Goal: Information Seeking & Learning: Understand process/instructions

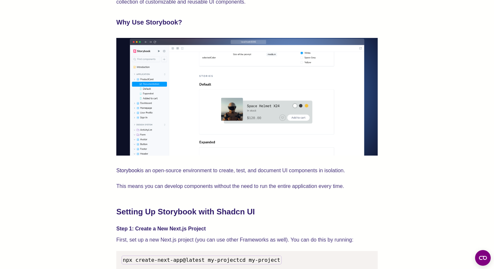
scroll to position [517, 0]
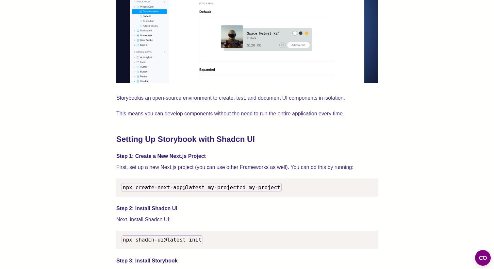
click at [126, 182] on pre "npx create-next-app@latest my-project cd my-project" at bounding box center [246, 187] width 261 height 18
click at [127, 186] on span "npx create-next-app@latest my-project" at bounding box center [181, 187] width 116 height 6
click at [233, 187] on span "npx create-next-app@latest my-project" at bounding box center [181, 187] width 116 height 6
copy span "npx create-next-app@latest my-project"
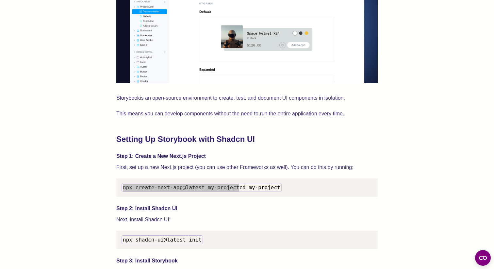
scroll to position [553, 0]
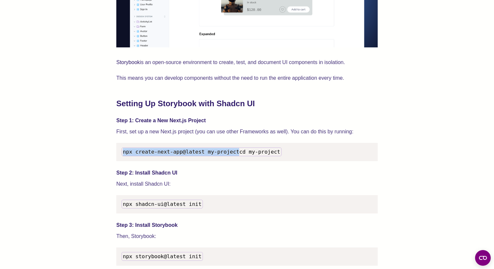
click at [150, 207] on span "npx shadcn-ui@latest init" at bounding box center [162, 204] width 79 height 6
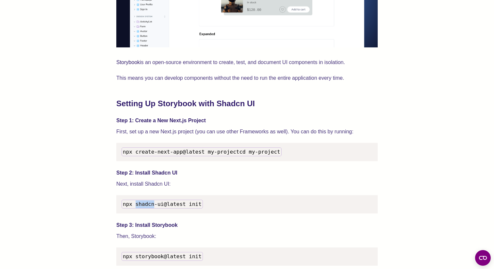
click at [150, 207] on span "npx shadcn-ui@latest init" at bounding box center [162, 204] width 79 height 6
copy span "npx shadcn-ui@latest init"
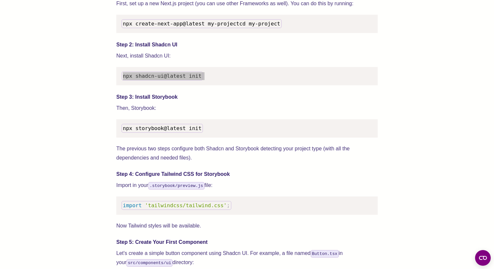
scroll to position [669, 0]
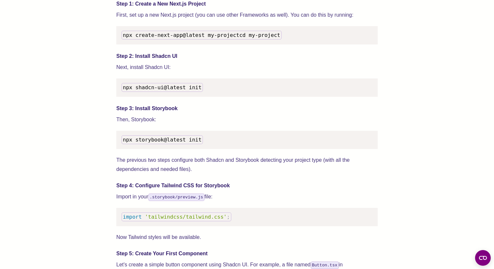
click at [141, 144] on code "npx storybook@latest init" at bounding box center [162, 139] width 81 height 9
copy span "npx storybook@latest init"
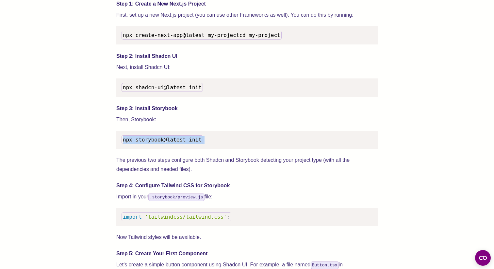
copy span "npx storybook@latest init"
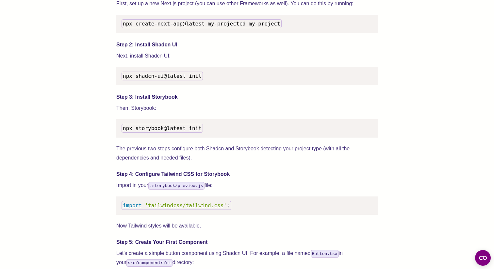
click at [182, 209] on span "'tailwindcss/tailwind.css'" at bounding box center [186, 205] width 82 height 6
copy code "import 'tailwindcss/tailwind.css' ;"
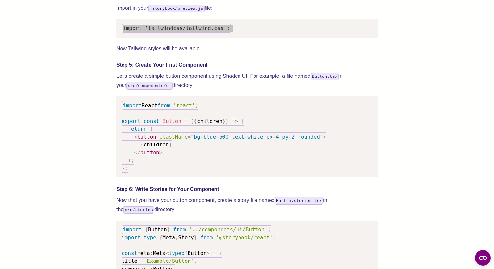
scroll to position [857, 0]
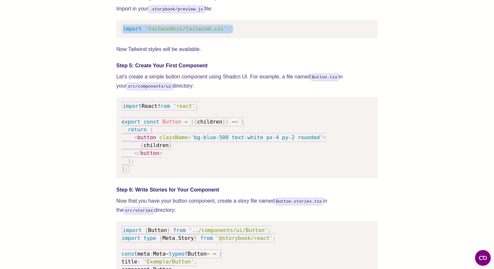
copy code "import 'tailwindcss/tailwind.css' ;"
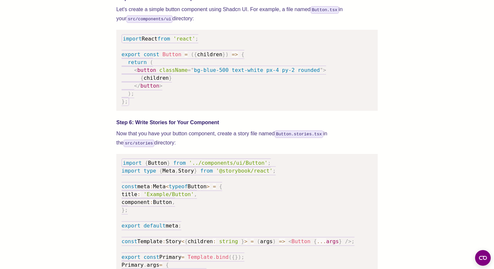
scroll to position [925, 0]
click at [277, 137] on code "Button.stories.tsx" at bounding box center [299, 134] width 48 height 8
click at [328, 141] on p "Now that you have your button component, create a story file named Button.stori…" at bounding box center [246, 137] width 261 height 18
click at [318, 137] on code "Button.stories.tsx" at bounding box center [299, 134] width 48 height 8
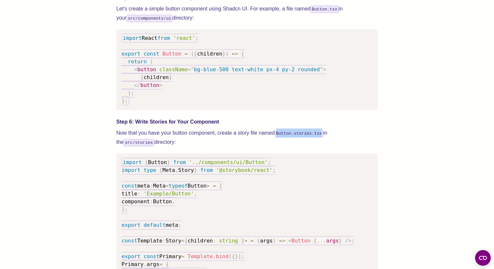
copy code "Button.stories.tsx"
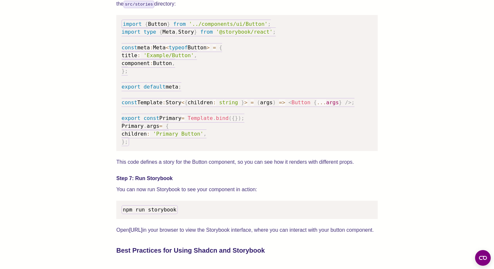
scroll to position [1060, 0]
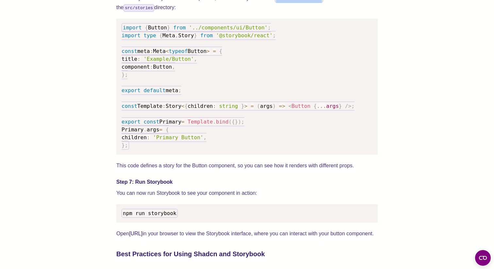
click at [99, 39] on div "We wrote this guide to show you how to set up both Shadcn UI and Storybook to c…" at bounding box center [247, 11] width 442 height 1653
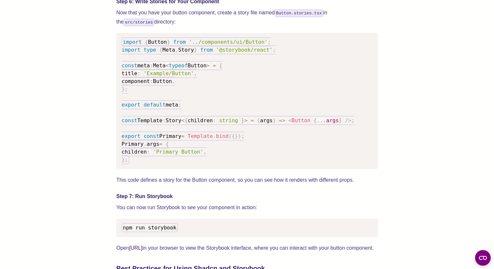
scroll to position [1046, 0]
click at [279, 16] on code "Button.stories.tsx" at bounding box center [299, 13] width 48 height 8
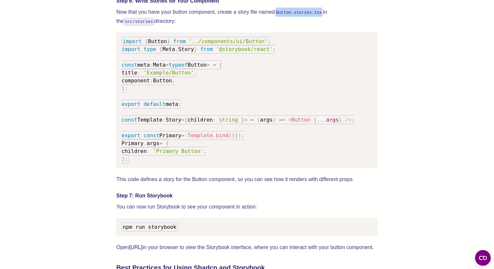
click at [321, 16] on code "Button.stories.tsx" at bounding box center [299, 13] width 48 height 8
copy code "Button.stories.tsx"
click at [275, 116] on pre "import { Button } from '../components/ui/Button' ; import type { Meta , Story }…" at bounding box center [246, 100] width 261 height 136
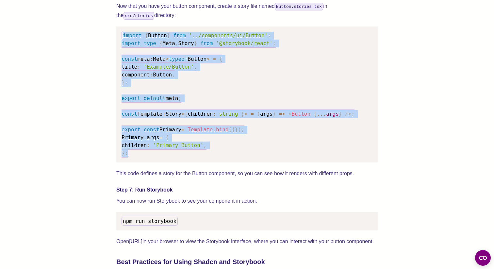
drag, startPoint x: 160, startPoint y: 168, endPoint x: 115, endPoint y: 44, distance: 131.4
click at [115, 44] on div "We wrote this guide to show you how to set up both Shadcn UI and Storybook to c…" at bounding box center [247, 18] width 442 height 1653
copy code "import { Button } from '../components/ui/Button' ; import type { Meta , Story }…"
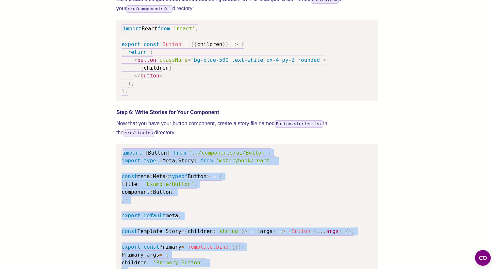
scroll to position [943, 0]
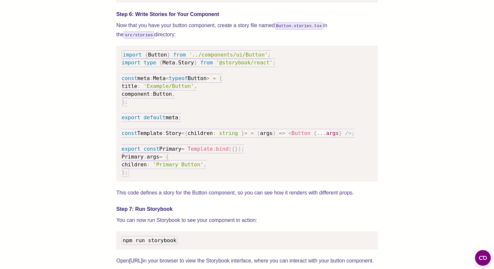
scroll to position [1033, 0]
click at [228, 58] on span "'../components/ui/Button'" at bounding box center [228, 55] width 79 height 6
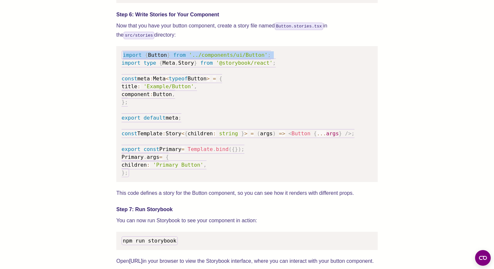
click at [228, 58] on span "'../components/ui/Button'" at bounding box center [228, 55] width 79 height 6
copy code "import { Button } from '../components/ui/Button' ;"
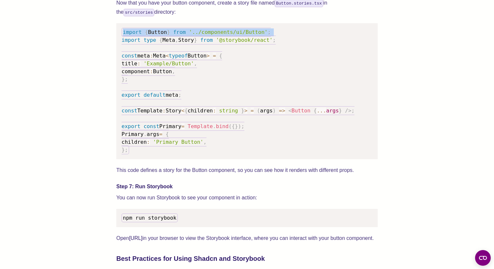
scroll to position [1100, 0]
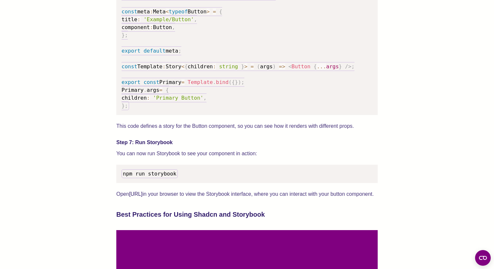
click at [154, 177] on span "npm run storybook" at bounding box center [150, 174] width 54 height 6
copy span "npm run storybook"
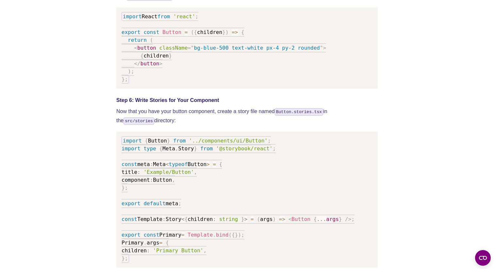
scroll to position [922, 0]
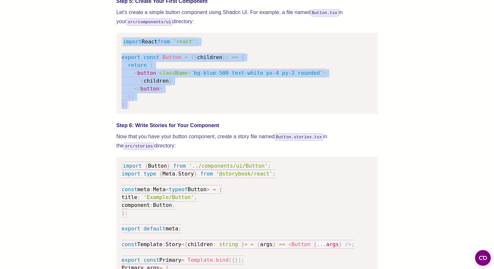
drag, startPoint x: 143, startPoint y: 119, endPoint x: 116, endPoint y: 50, distance: 74.1
click at [116, 50] on div "We wrote this guide to show you how to set up both Shadcn UI and Storybook to c…" at bounding box center [247, 149] width 442 height 1653
copy code "import React from 'react' ; export const Button = ( { children } ) => { return …"
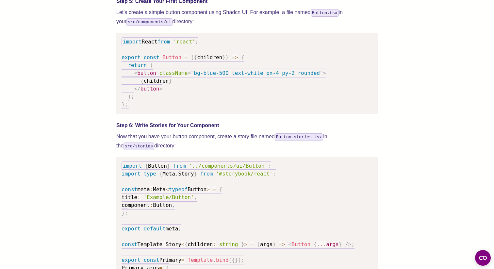
click at [282, 141] on code "Button.stories.tsx" at bounding box center [299, 137] width 48 height 8
click at [319, 141] on code "Button.stories.tsx" at bounding box center [299, 137] width 48 height 8
copy code "Button.stories.tsx"
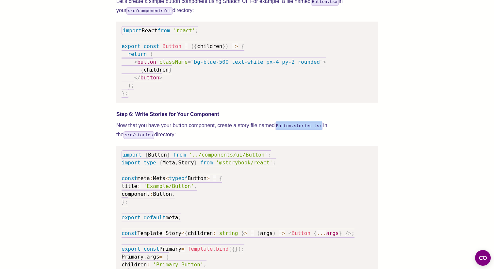
scroll to position [935, 0]
